Goal: Complete application form

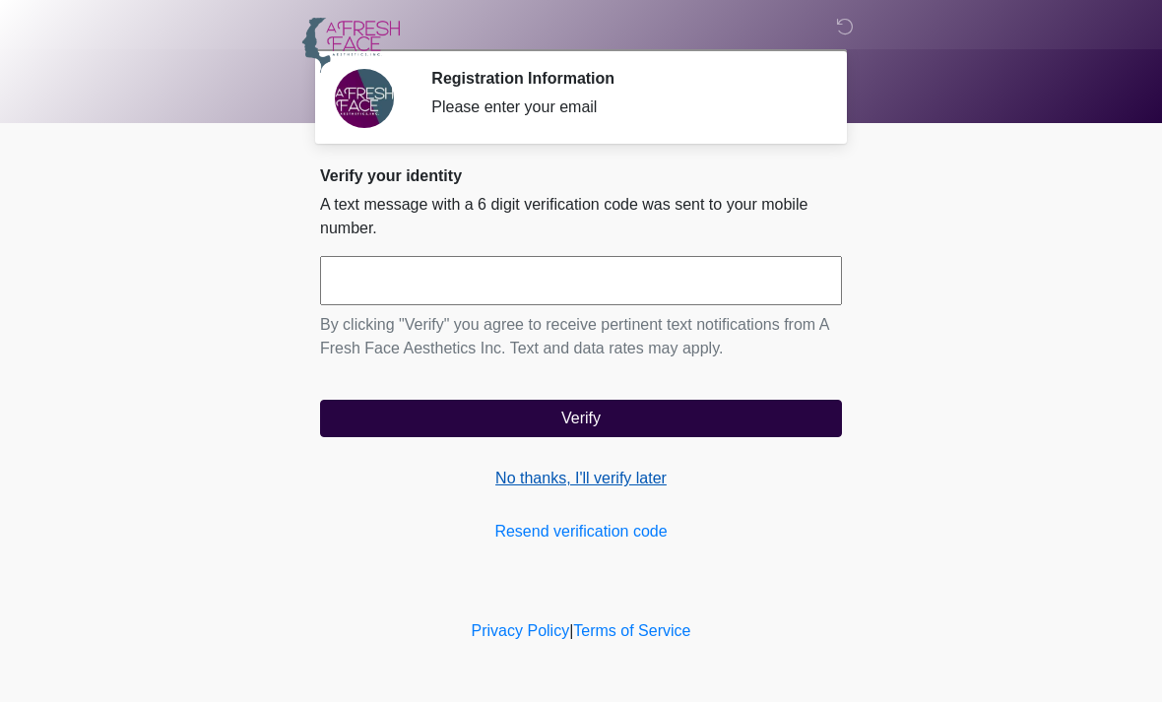
click at [590, 483] on link "No thanks, I'll verify later" at bounding box center [581, 479] width 522 height 24
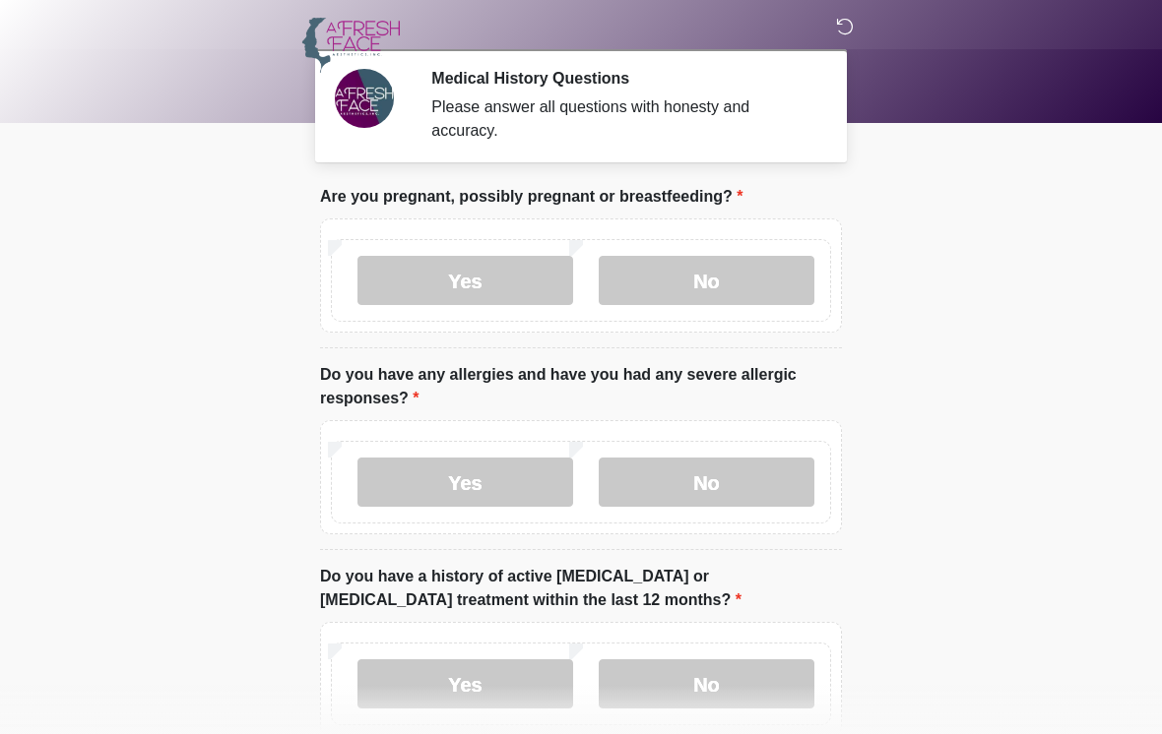
click at [849, 31] on icon at bounding box center [845, 27] width 18 height 18
click at [704, 286] on label "No" at bounding box center [707, 280] width 216 height 49
click at [731, 480] on label "No" at bounding box center [707, 482] width 216 height 49
click at [736, 666] on label "No" at bounding box center [707, 684] width 216 height 49
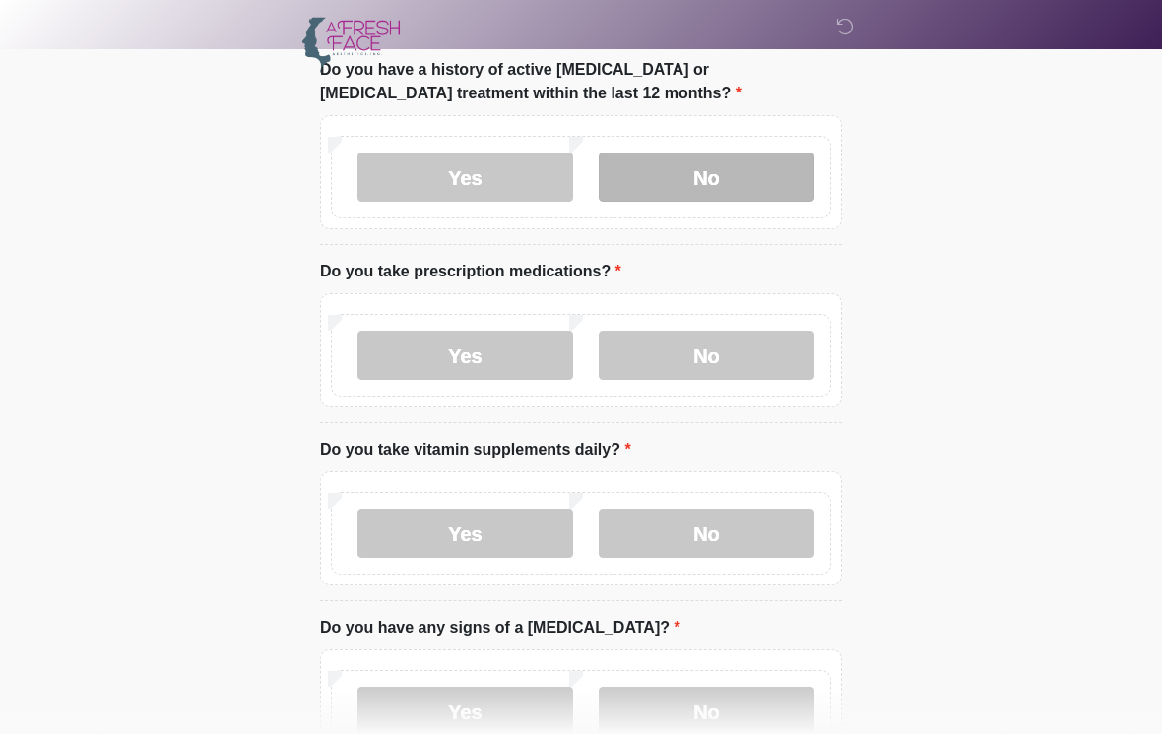
scroll to position [514, 0]
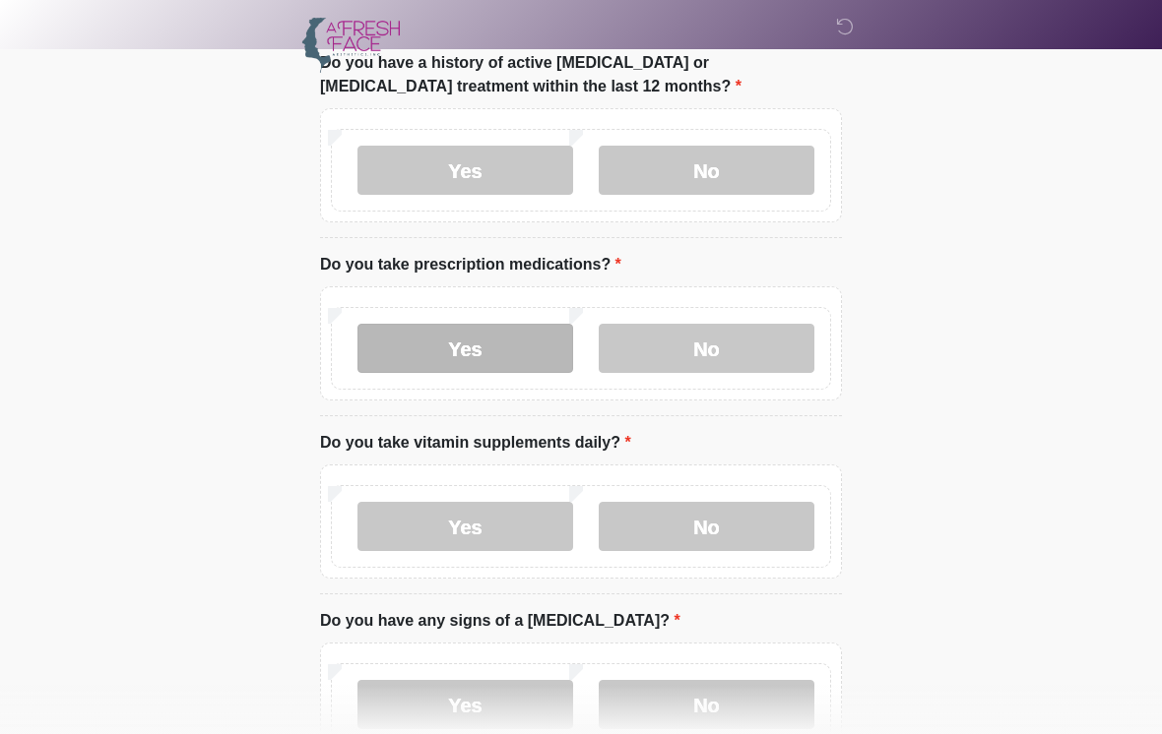
click at [457, 350] on label "Yes" at bounding box center [465, 348] width 216 height 49
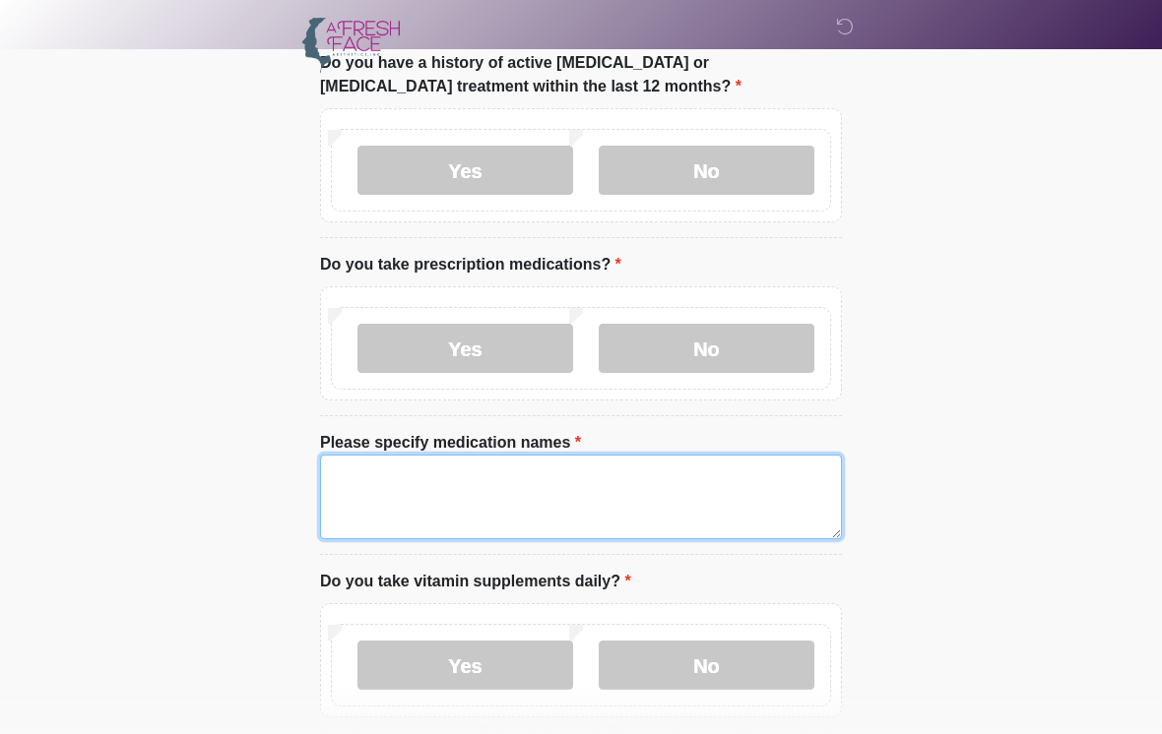
click at [369, 480] on textarea "Please specify medication names" at bounding box center [581, 497] width 522 height 85
click at [374, 473] on textarea "********" at bounding box center [581, 497] width 522 height 85
click at [387, 468] on textarea "*********" at bounding box center [581, 497] width 522 height 85
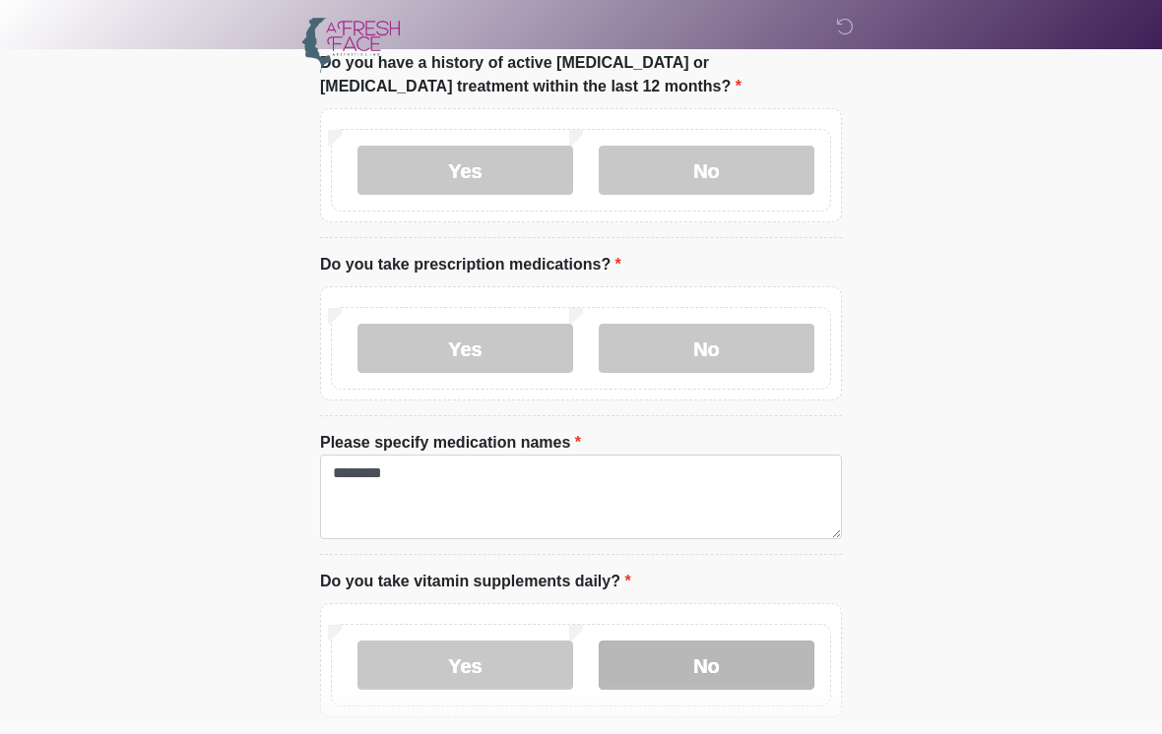
click at [677, 664] on label "No" at bounding box center [707, 665] width 216 height 49
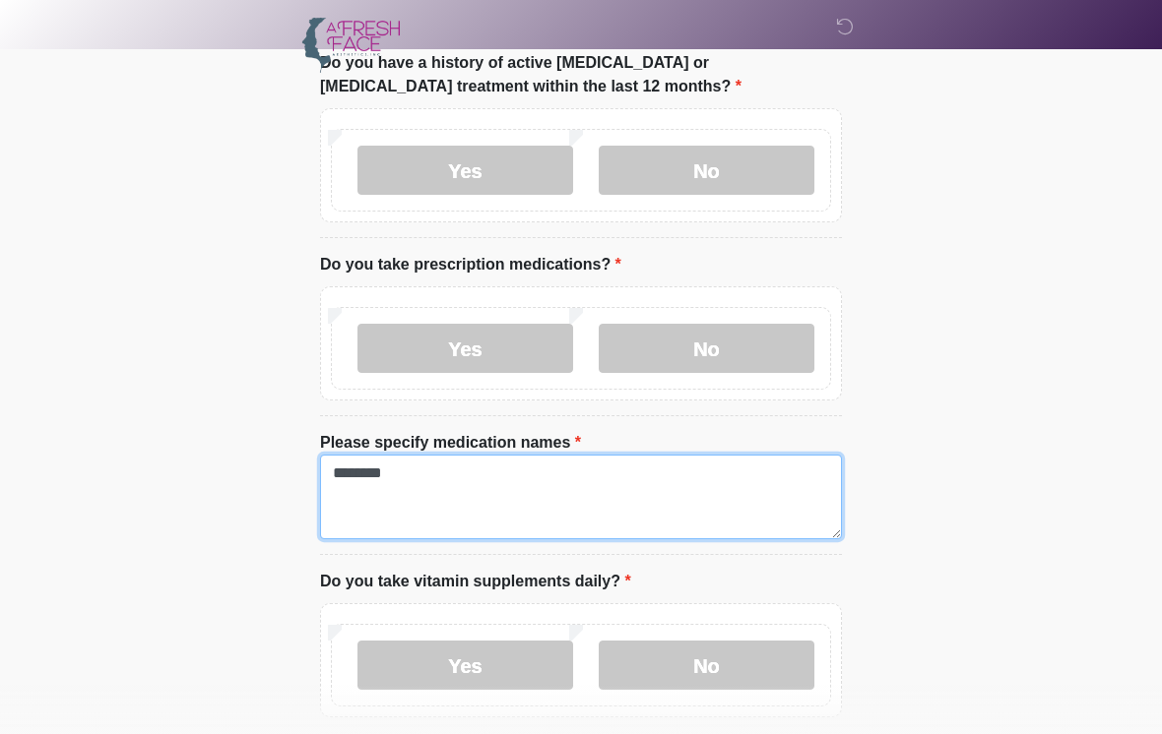
click at [345, 510] on textarea "********" at bounding box center [581, 497] width 522 height 85
type textarea "**********"
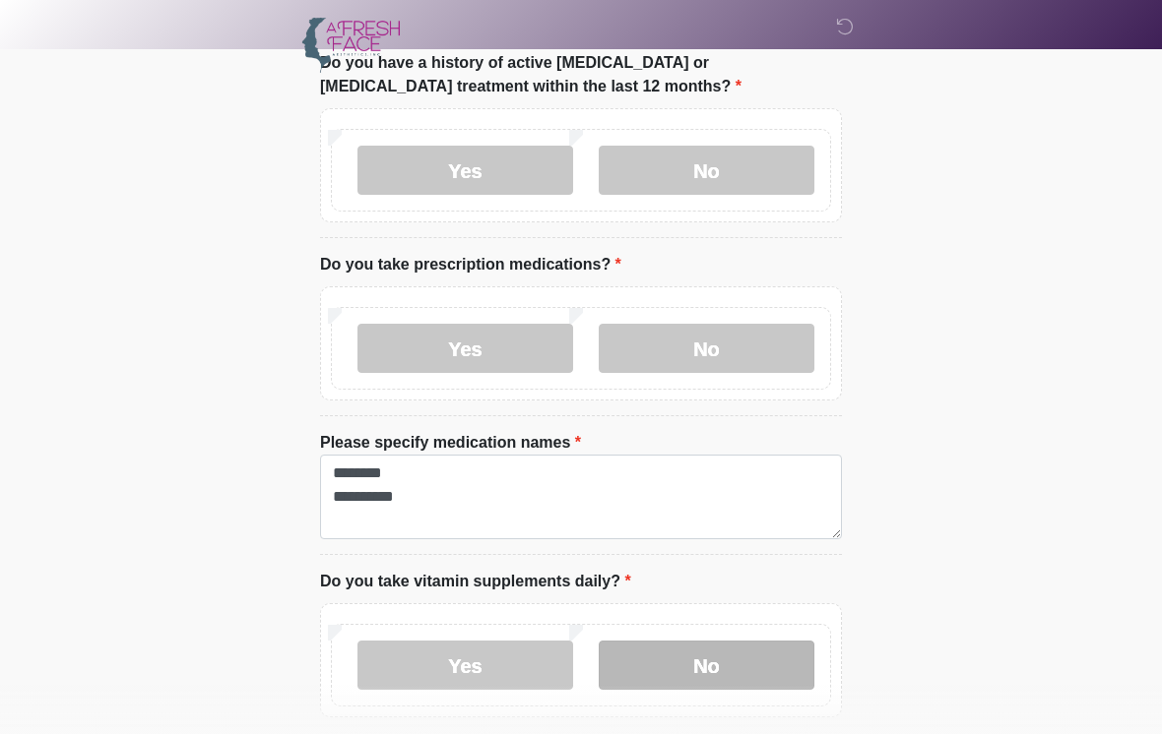
click at [759, 661] on label "No" at bounding box center [707, 665] width 216 height 49
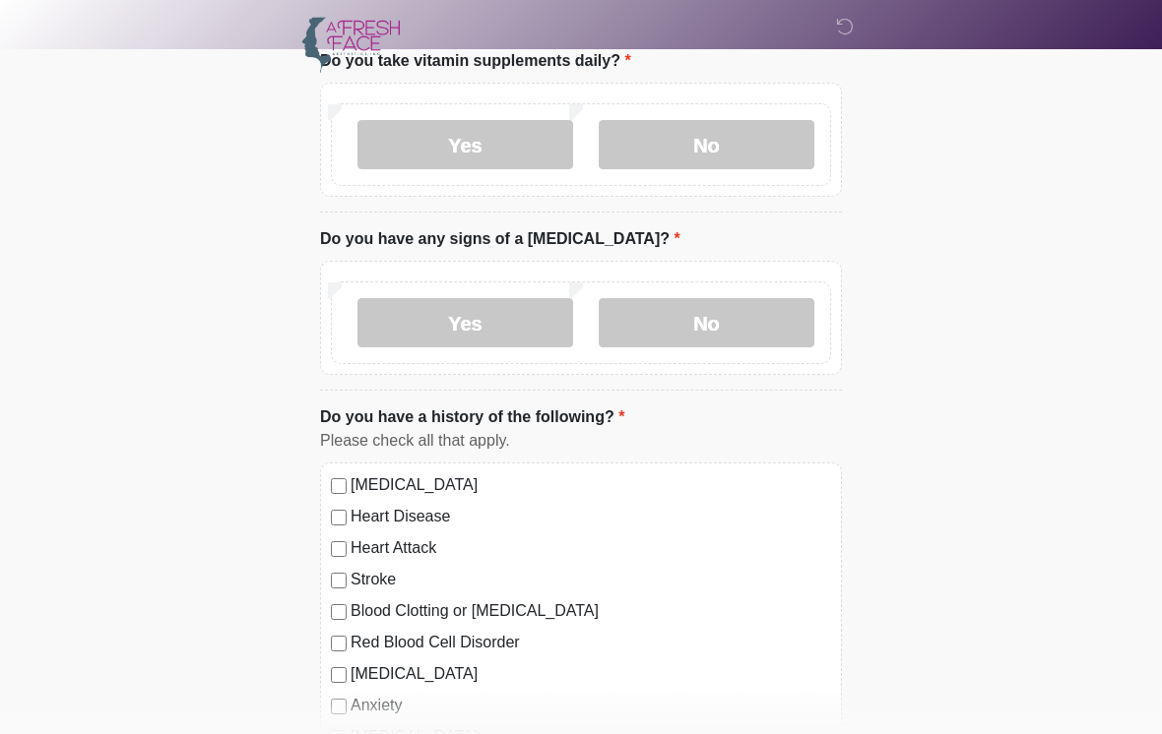
scroll to position [1019, 0]
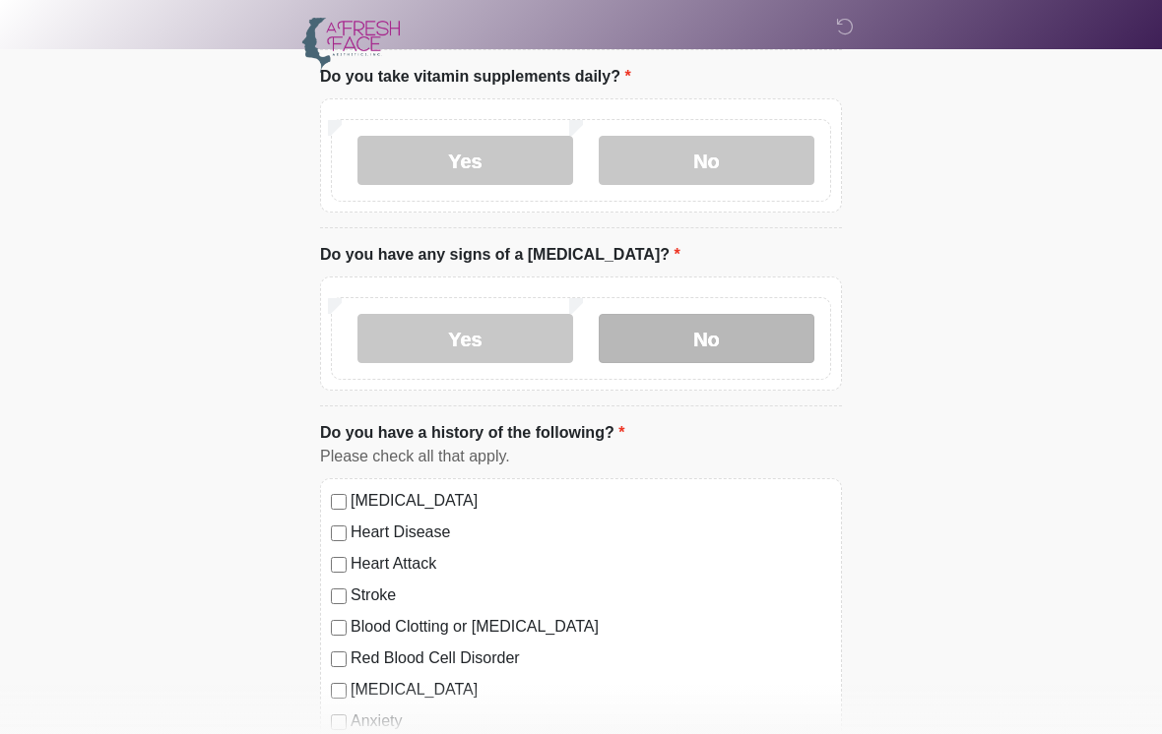
click at [640, 342] on label "No" at bounding box center [707, 338] width 216 height 49
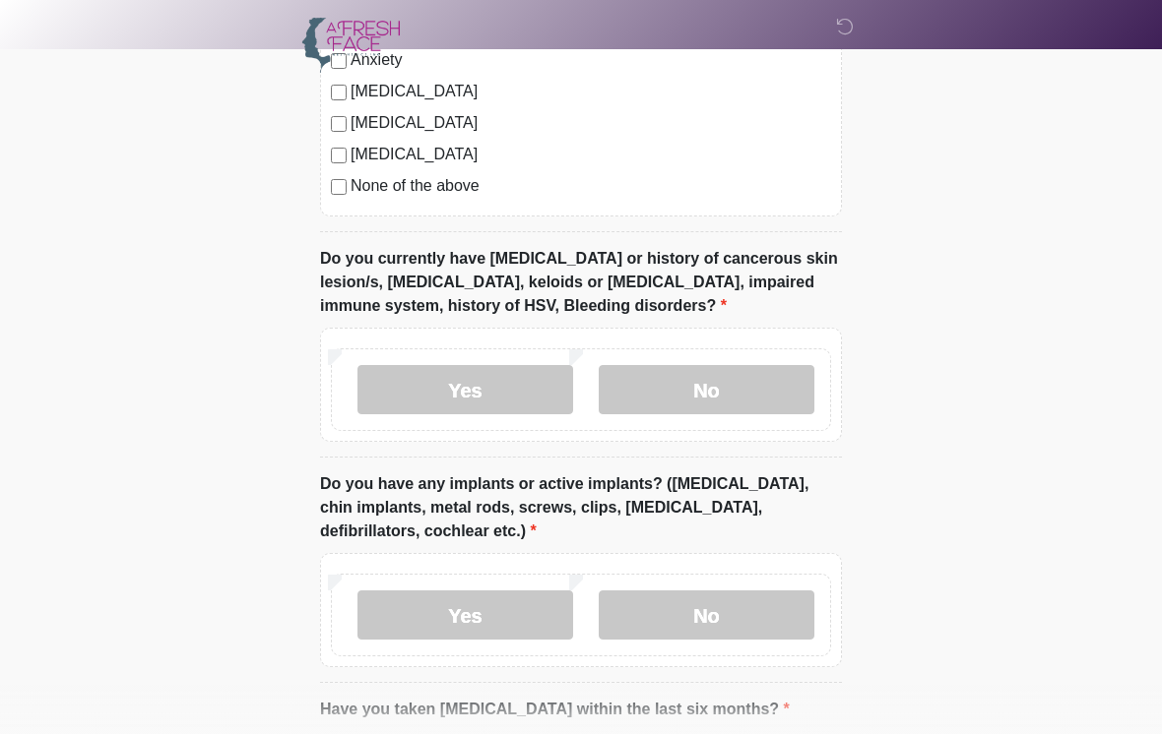
scroll to position [1679, 0]
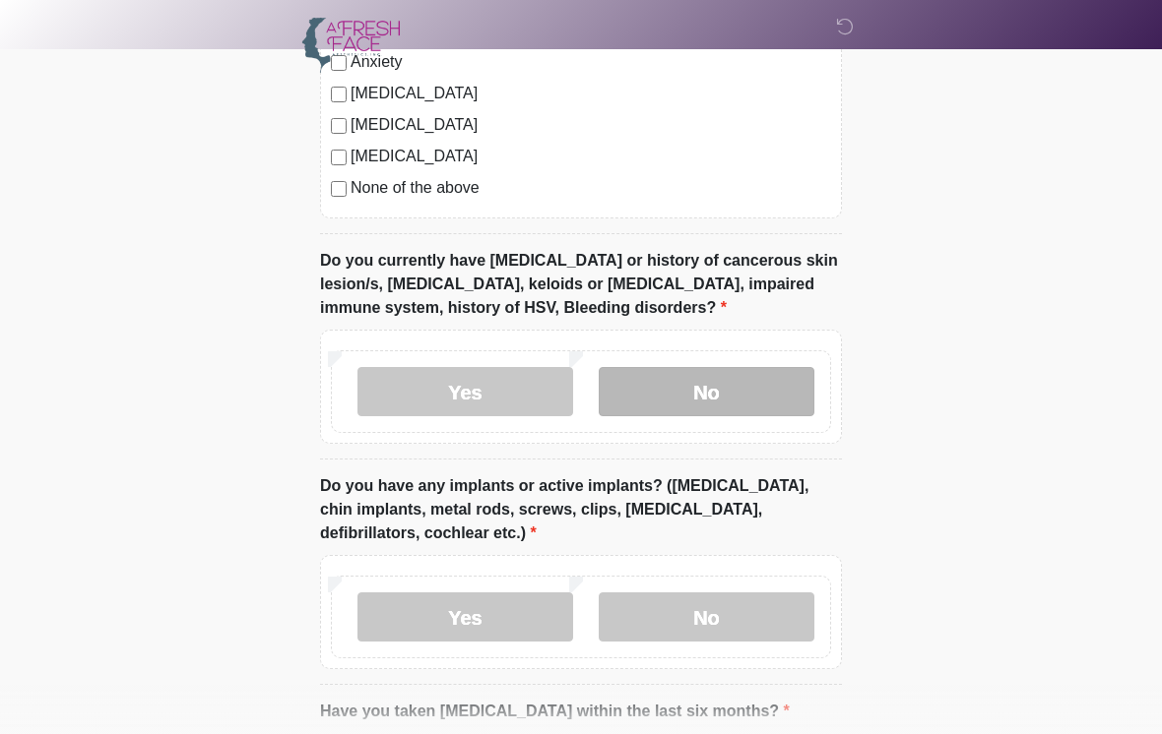
click at [706, 392] on label "No" at bounding box center [707, 391] width 216 height 49
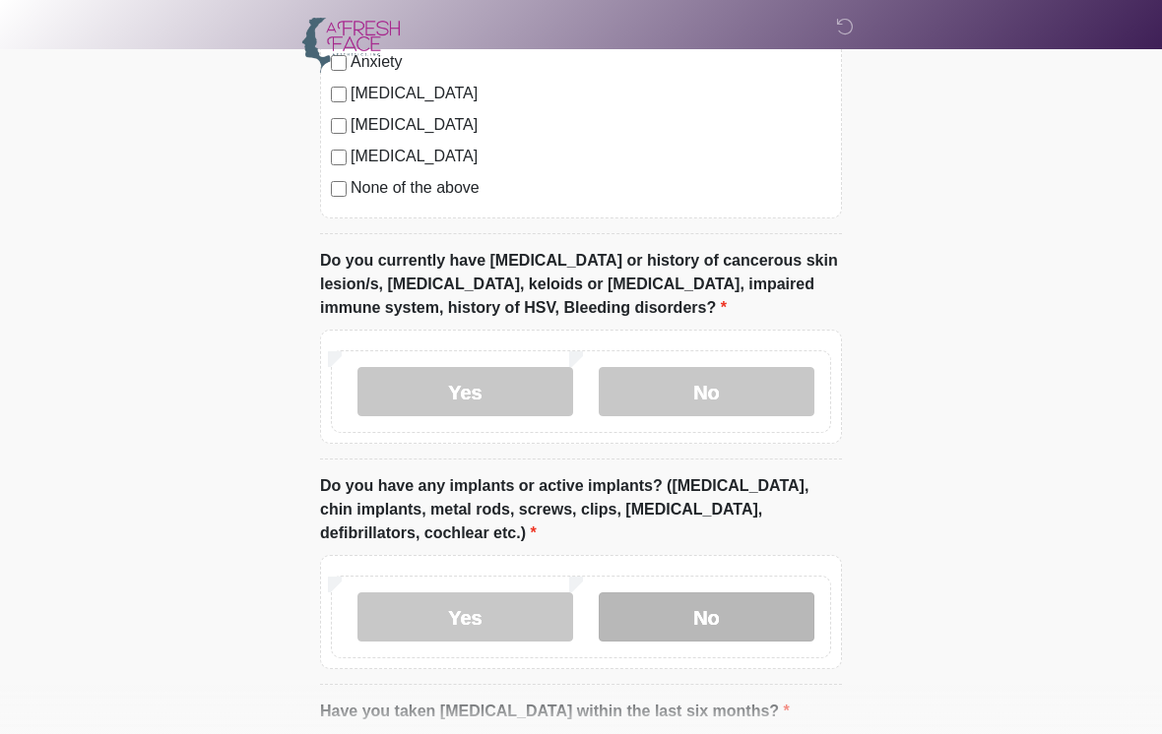
click at [716, 610] on label "No" at bounding box center [707, 617] width 216 height 49
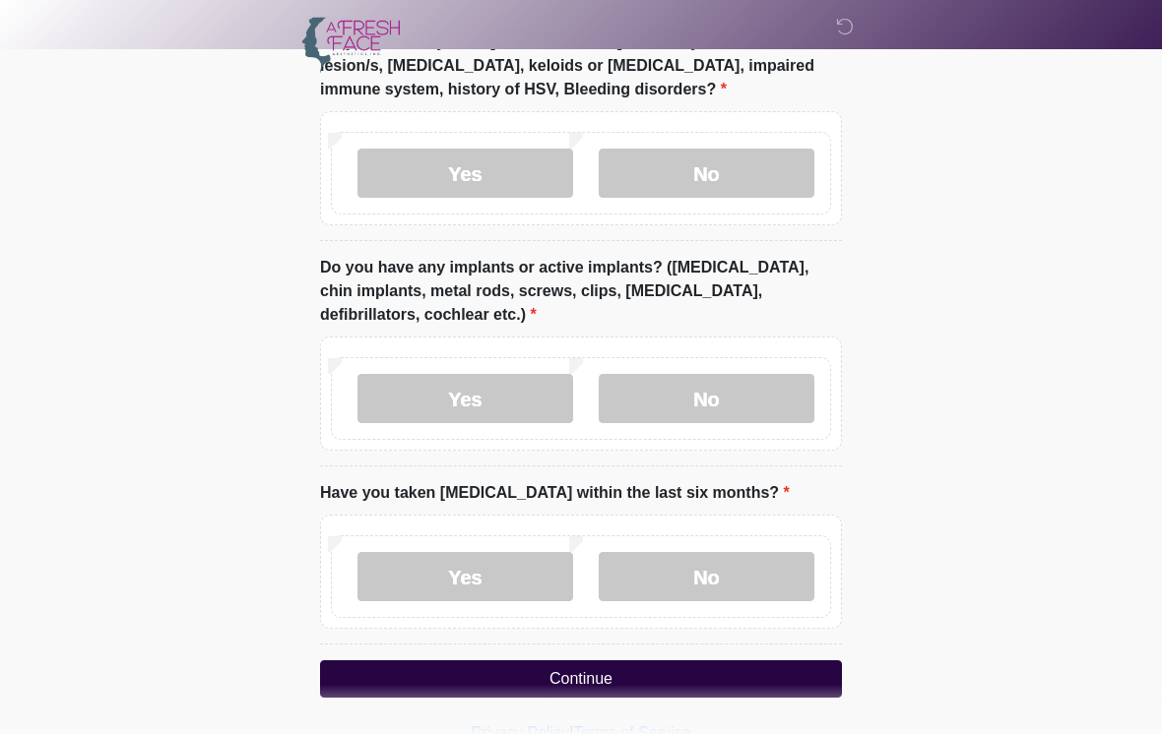
scroll to position [1932, 0]
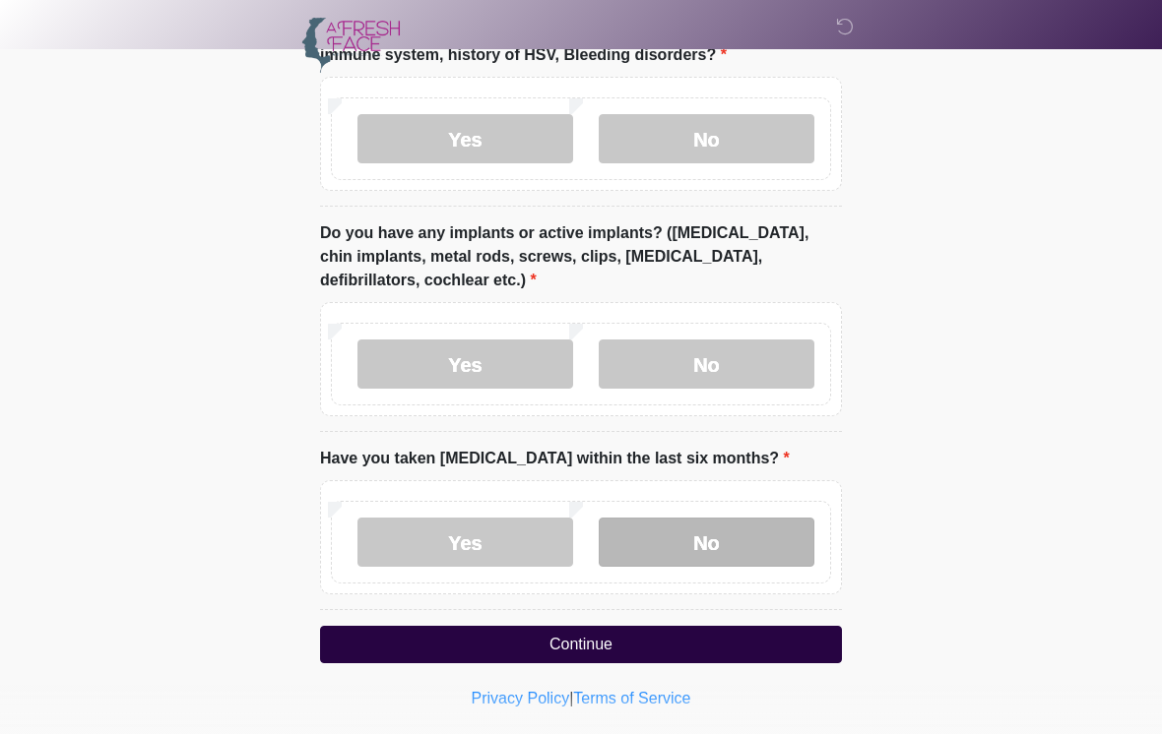
click at [672, 540] on label "No" at bounding box center [707, 542] width 216 height 49
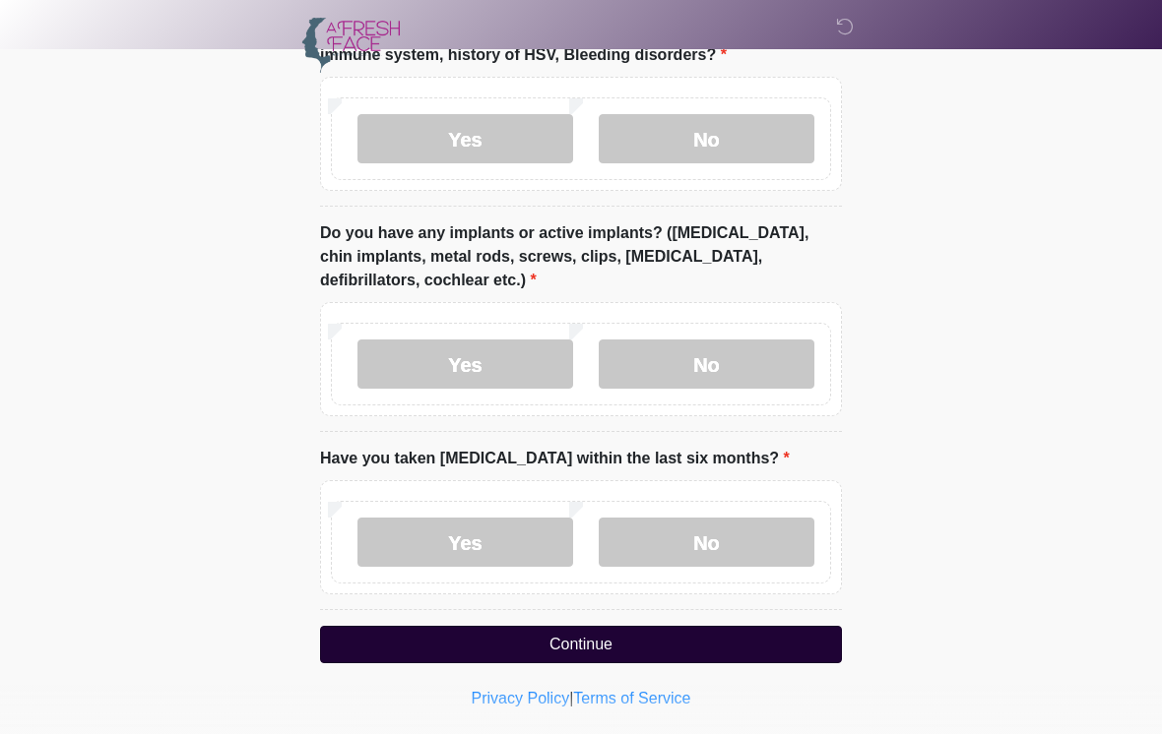
click at [613, 637] on button "Continue" at bounding box center [581, 644] width 522 height 37
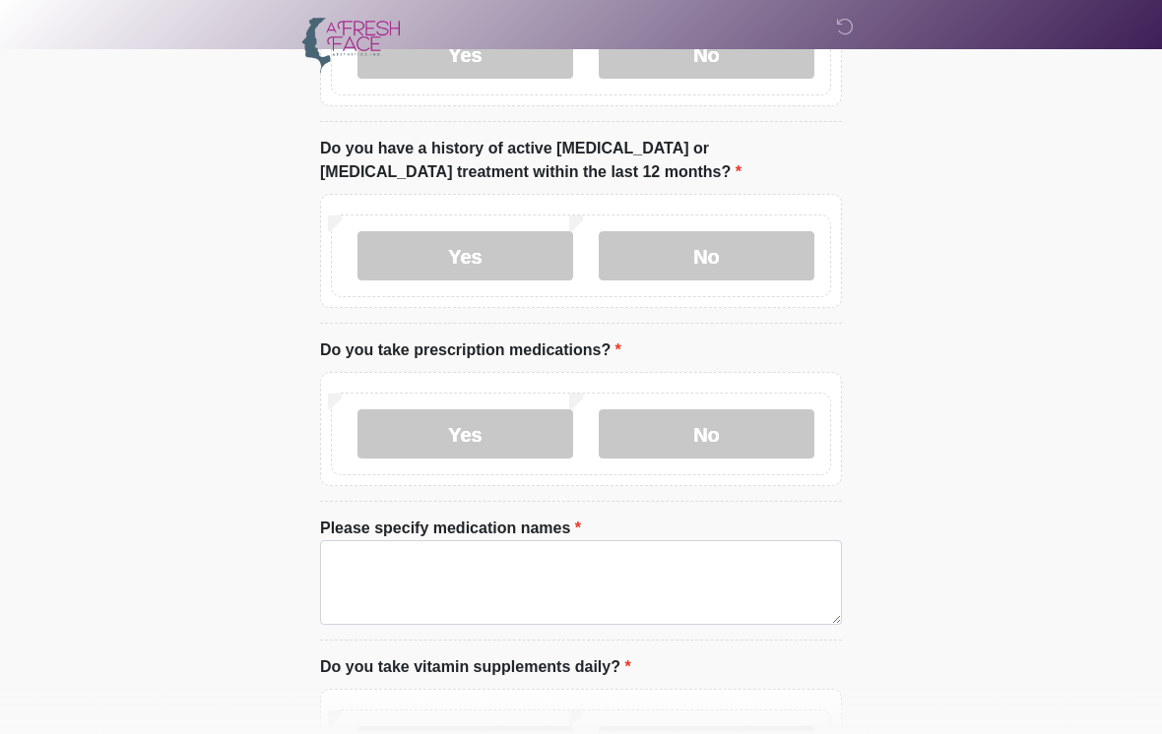
scroll to position [0, 0]
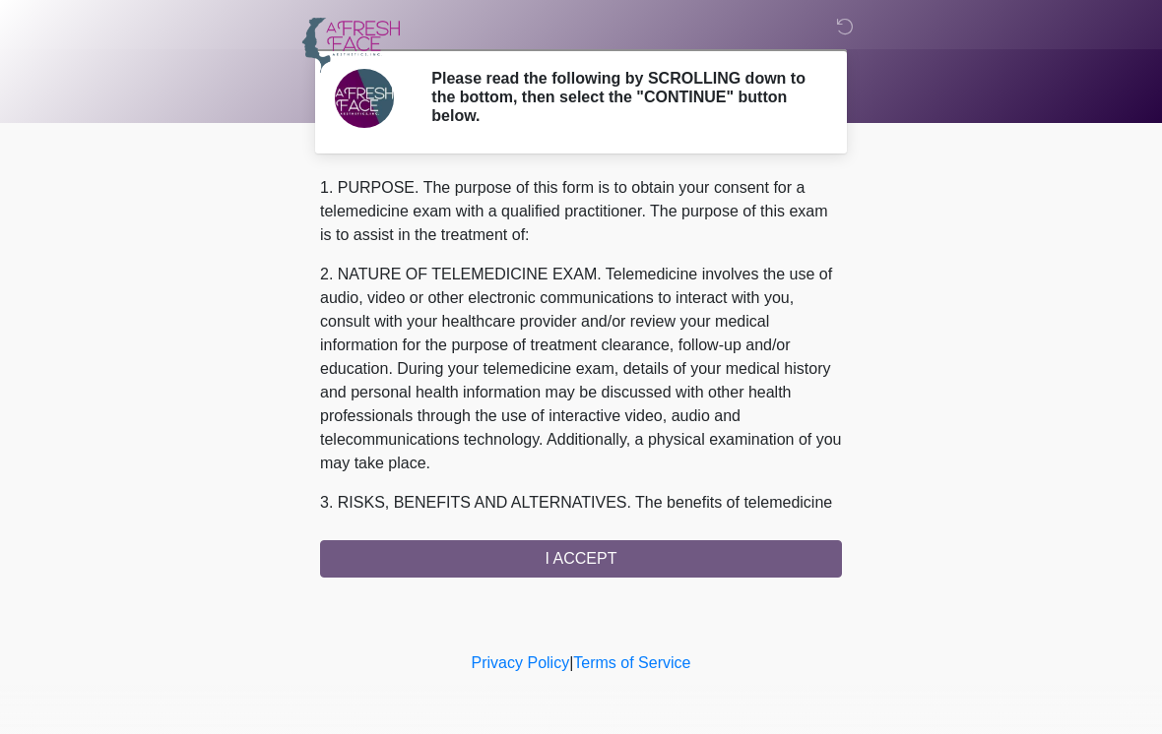
click at [614, 574] on div "1. PURPOSE. The purpose of this form is to obtain your consent for a telemedici…" at bounding box center [581, 377] width 522 height 402
click at [610, 560] on div "1. PURPOSE. The purpose of this form is to obtain your consent for a telemedici…" at bounding box center [581, 377] width 522 height 402
click at [581, 558] on div "1. PURPOSE. The purpose of this form is to obtain your consent for a telemedici…" at bounding box center [581, 377] width 522 height 402
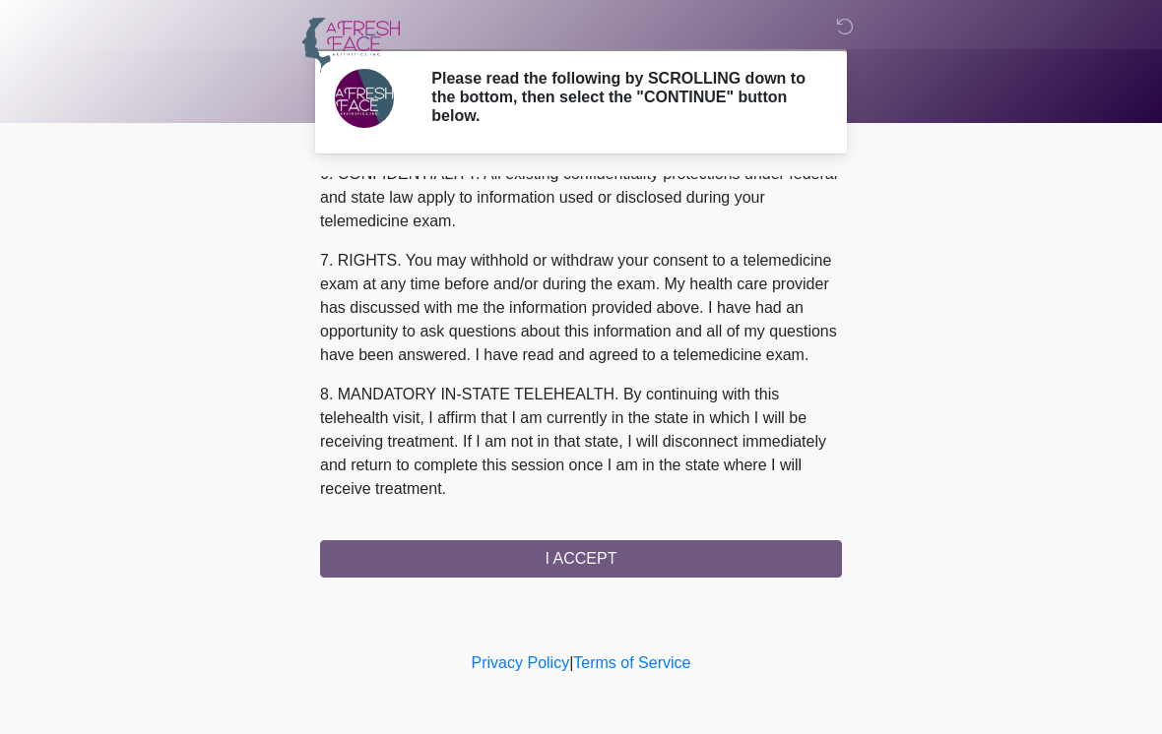
scroll to position [825, 0]
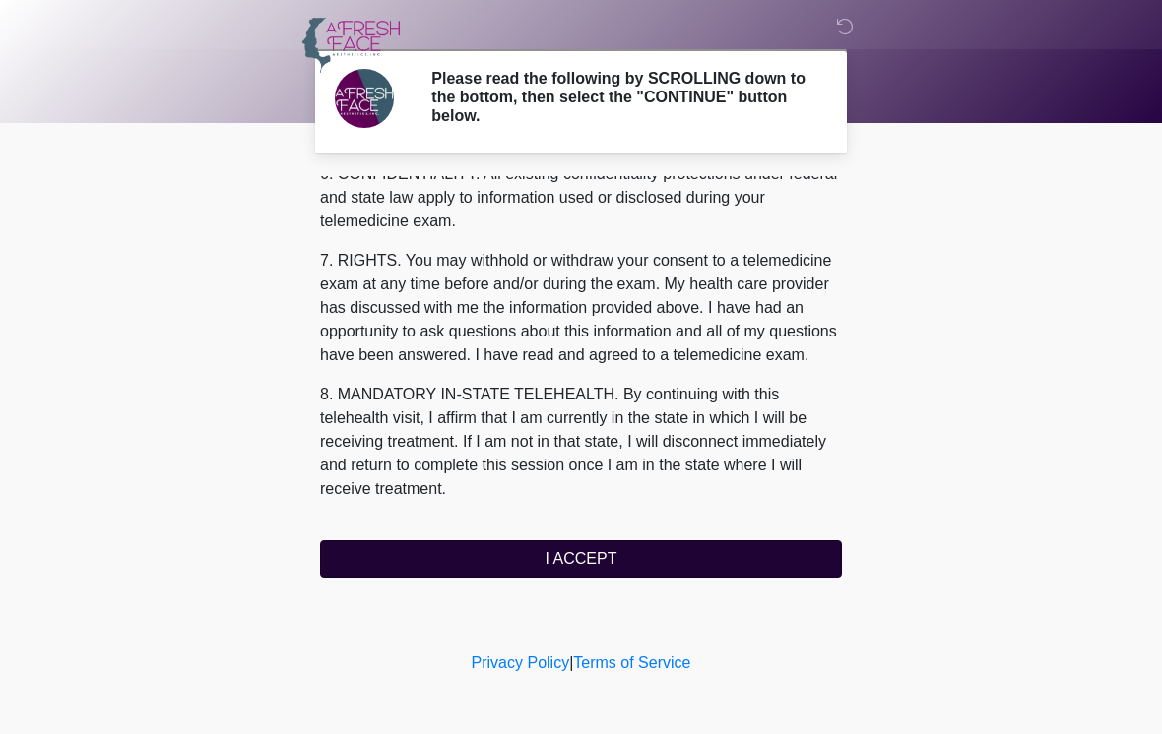
click at [573, 554] on button "I ACCEPT" at bounding box center [581, 558] width 522 height 37
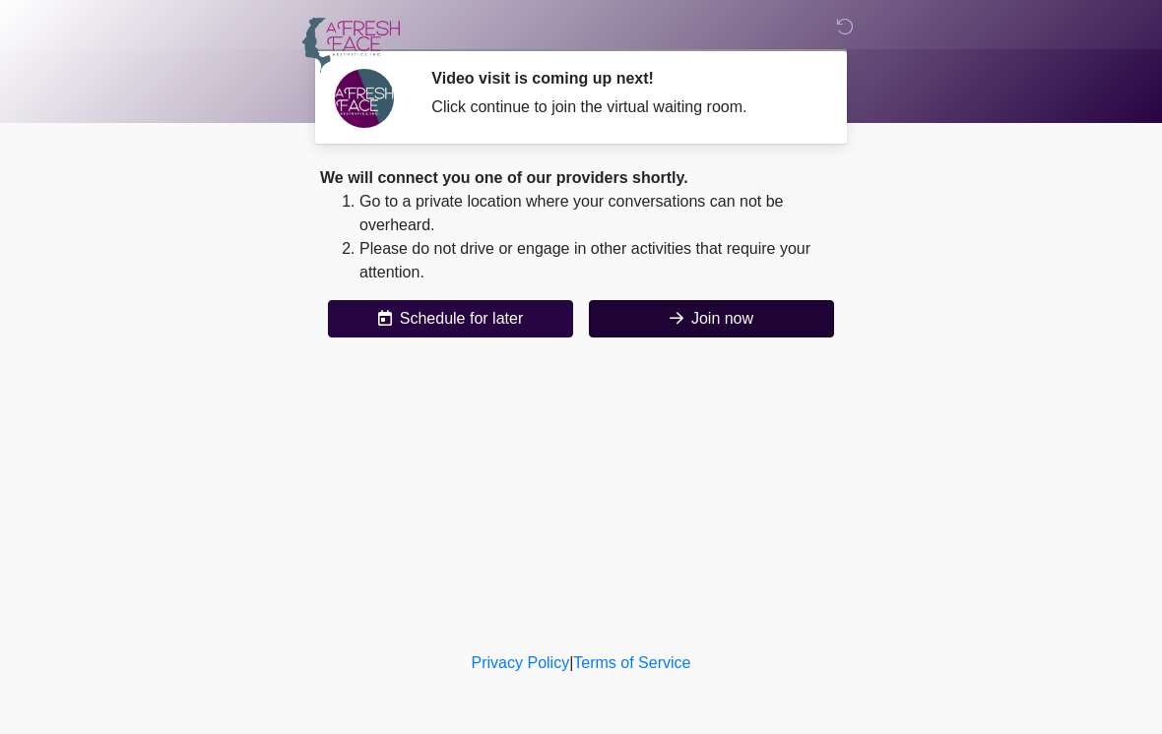
click at [736, 323] on button "Join now" at bounding box center [711, 318] width 245 height 37
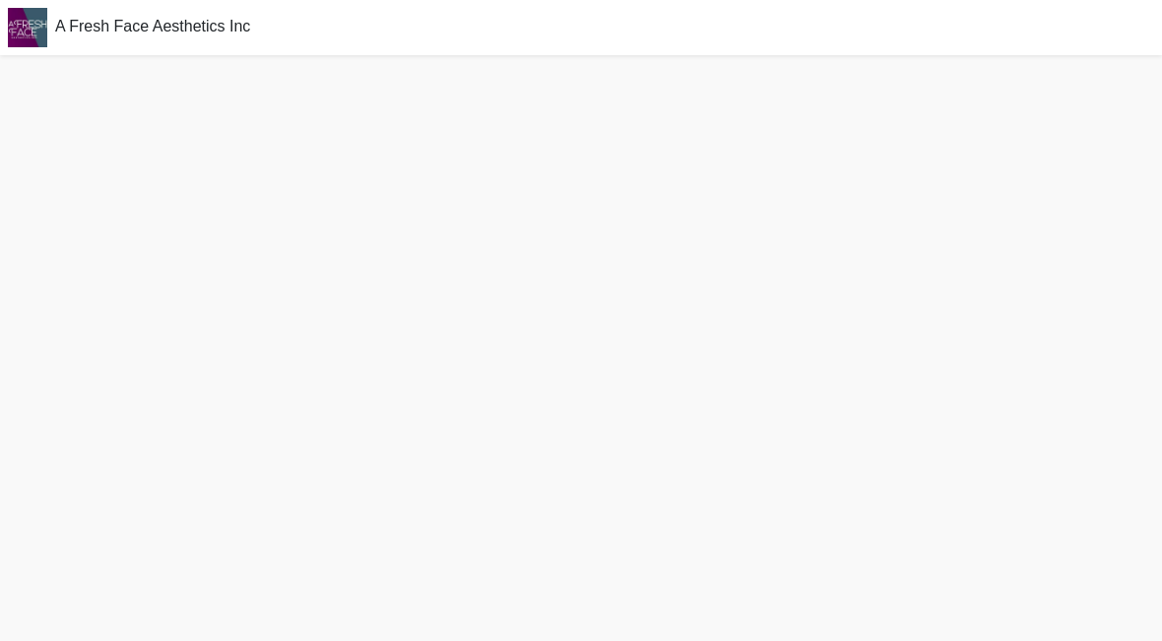
scroll to position [6, 0]
